Goal: Task Accomplishment & Management: Complete application form

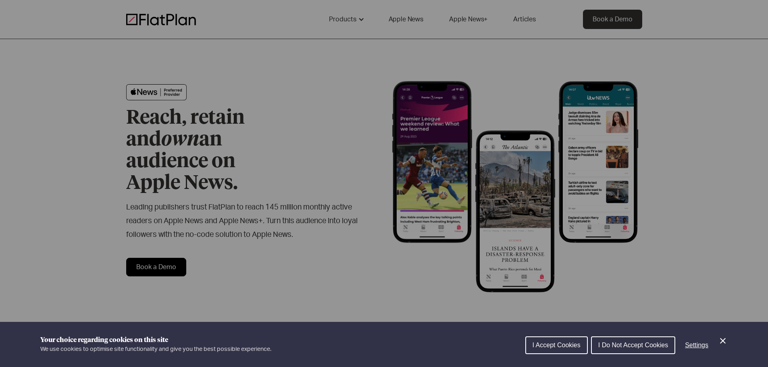
click at [725, 339] on icon "Close Cookie Control" at bounding box center [723, 341] width 10 height 10
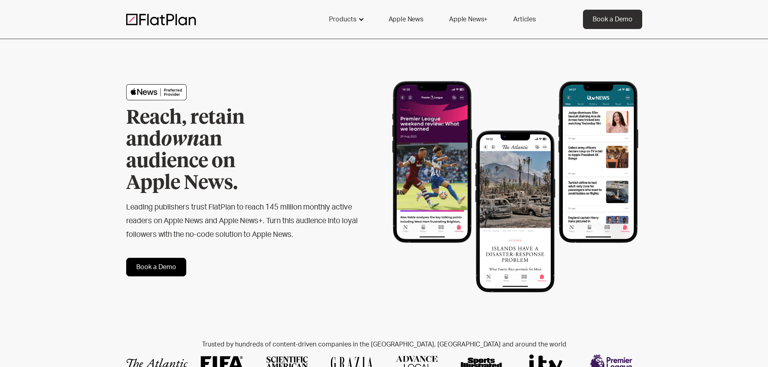
click at [351, 19] on div "Products" at bounding box center [342, 20] width 27 height 10
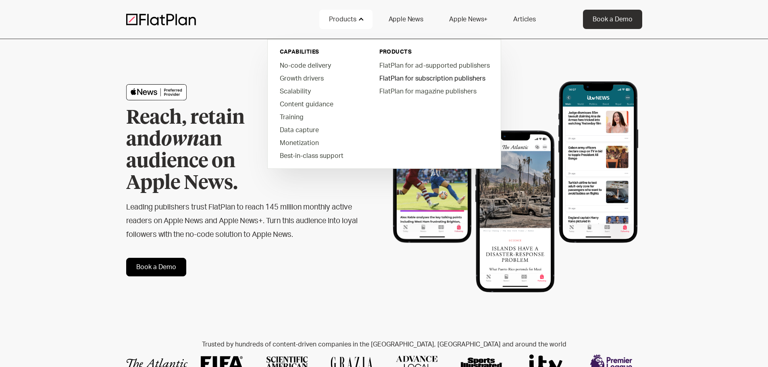
click at [431, 77] on link "FlatPlan for subscription publishers" at bounding box center [434, 78] width 122 height 13
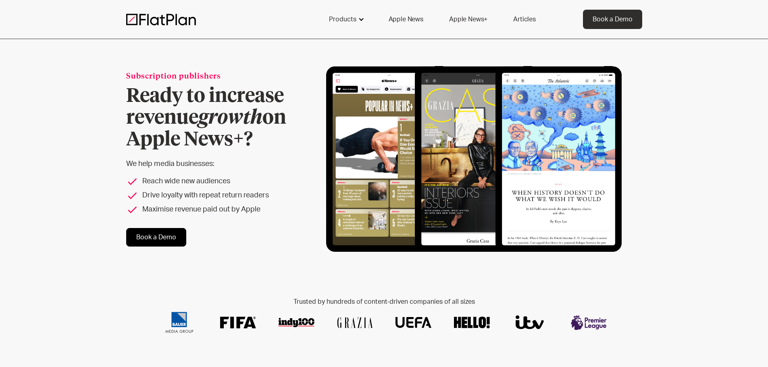
click at [356, 20] on div "Products" at bounding box center [342, 20] width 27 height 10
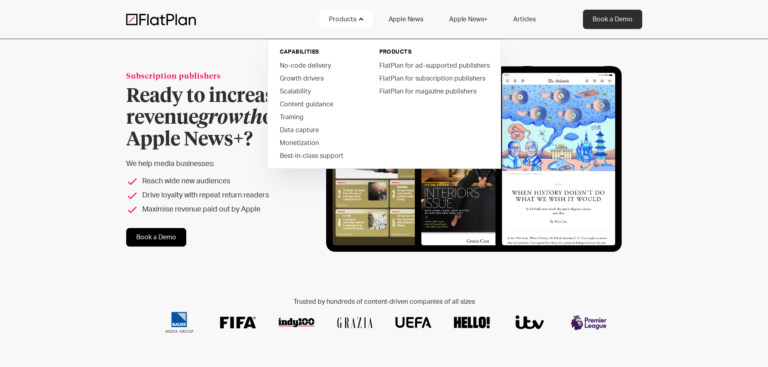
click at [356, 20] on div "Products" at bounding box center [342, 20] width 27 height 10
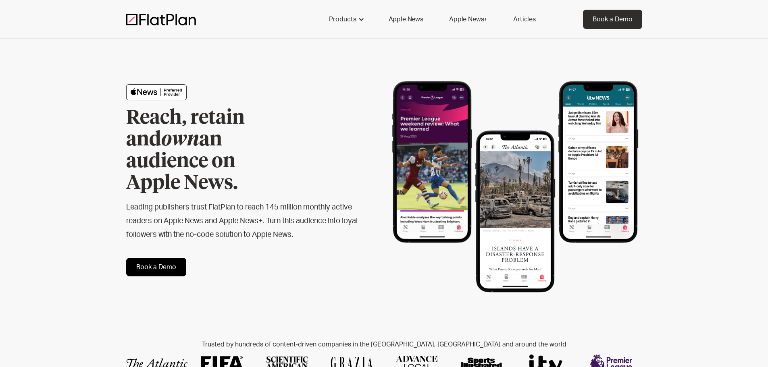
click at [473, 24] on link "Apple News+" at bounding box center [469, 19] width 58 height 19
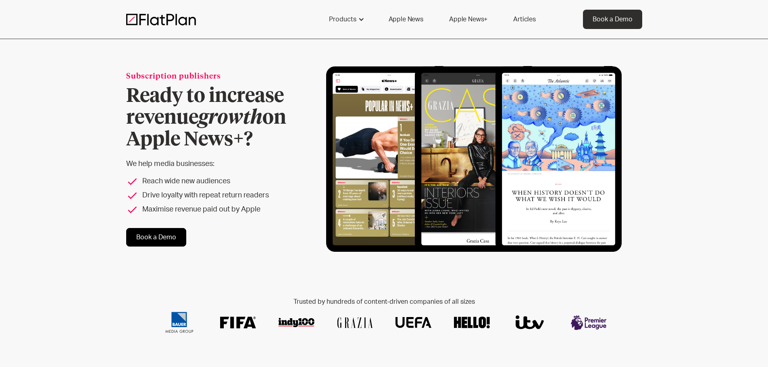
click at [477, 23] on link "Apple News+" at bounding box center [469, 19] width 58 height 19
click at [406, 23] on link "Apple News" at bounding box center [406, 19] width 54 height 19
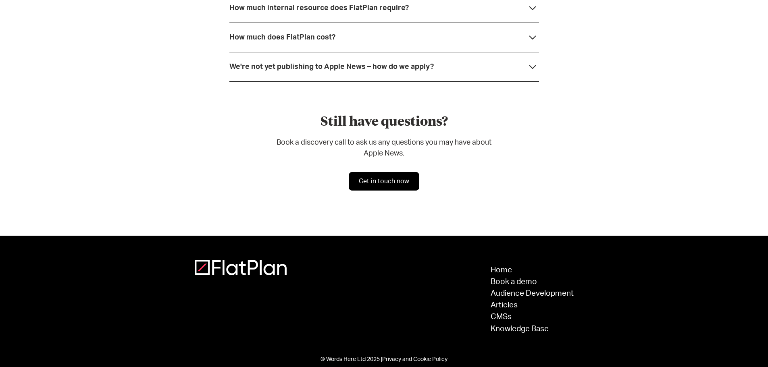
scroll to position [2314, 0]
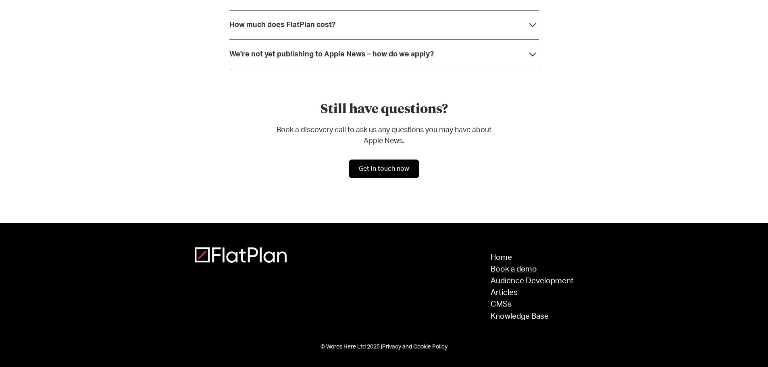
click at [523, 269] on link "Book a demo" at bounding box center [532, 270] width 83 height 8
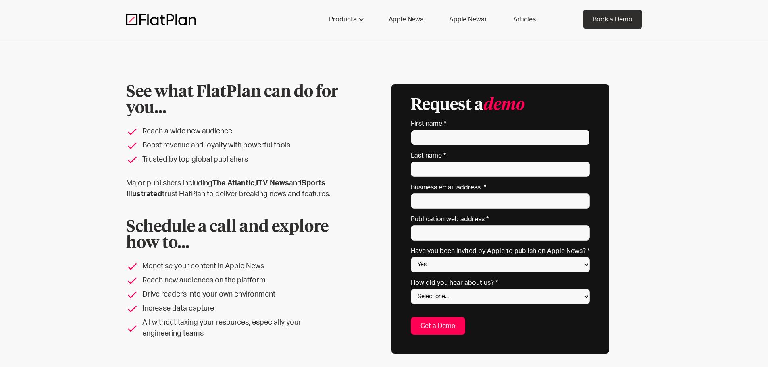
click at [467, 136] on input "First name *" at bounding box center [500, 137] width 179 height 15
type input "[PERSON_NAME]"
click at [443, 170] on input "Last name *" at bounding box center [500, 169] width 179 height 15
type input "Hill"
click at [428, 196] on input "Business email address *" at bounding box center [500, 201] width 179 height 15
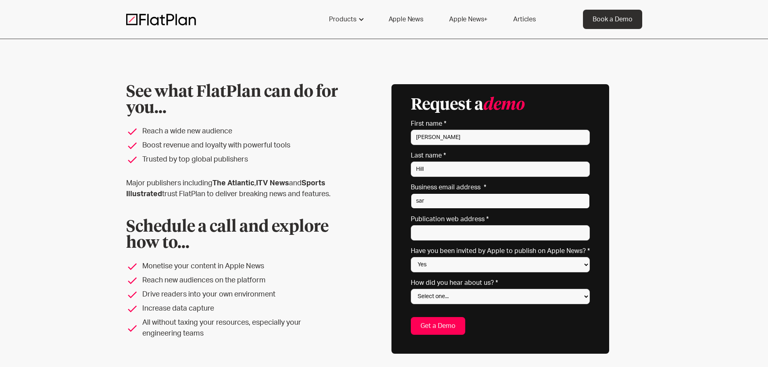
type input "sarah.c.hill@yale.edu"
click at [459, 233] on input "Publication web address *" at bounding box center [500, 232] width 179 height 15
paste input "https://environment.yale.edu/"
type input "https://environment.yale.edu/"
click at [466, 266] on select "Yes No Not sure" at bounding box center [500, 264] width 179 height 15
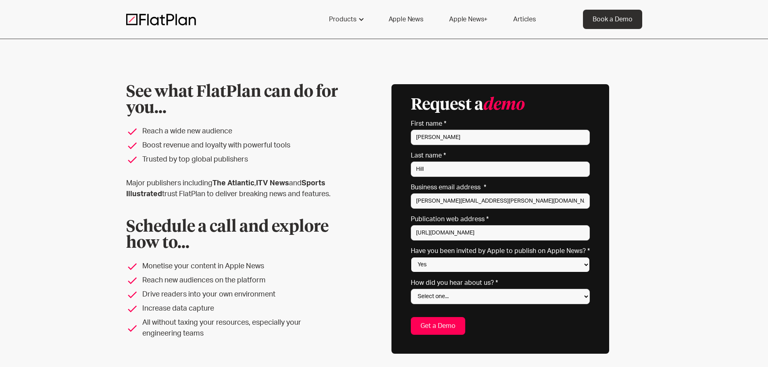
select select "No"
click at [413, 257] on select "Yes No Not sure" at bounding box center [500, 264] width 179 height 15
click at [464, 297] on select "Select one... Search engine (Google, DuckDuckGo etc) Apple website Google Ad Li…" at bounding box center [500, 296] width 179 height 15
select select "Other"
click at [413, 289] on select "Select one... Search engine (Google, DuckDuckGo etc) Apple website Google Ad Li…" at bounding box center [500, 296] width 179 height 15
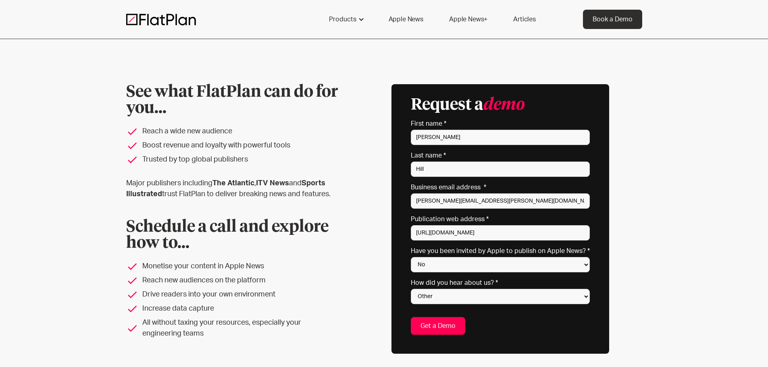
click at [452, 324] on input "Get a Demo" at bounding box center [438, 326] width 54 height 18
type input "Please wait..."
